Goal: Navigation & Orientation: Find specific page/section

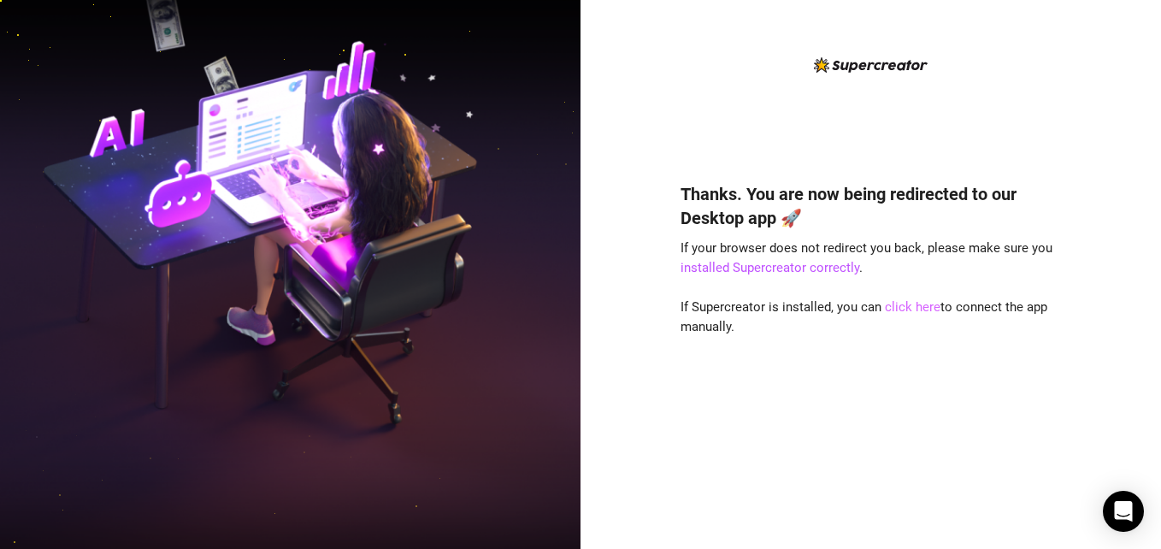
click at [912, 308] on link "click here" at bounding box center [913, 306] width 56 height 15
